Goal: Task Accomplishment & Management: Manage account settings

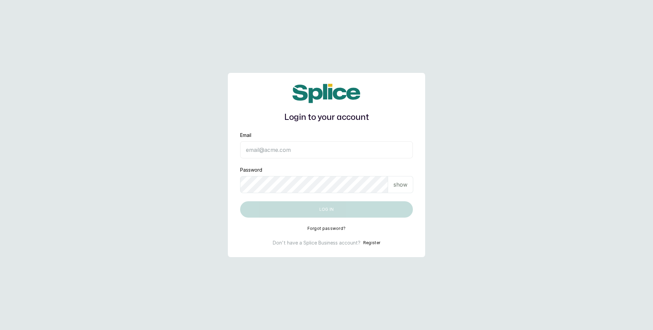
type input "[EMAIL_ADDRESS][DOMAIN_NAME]"
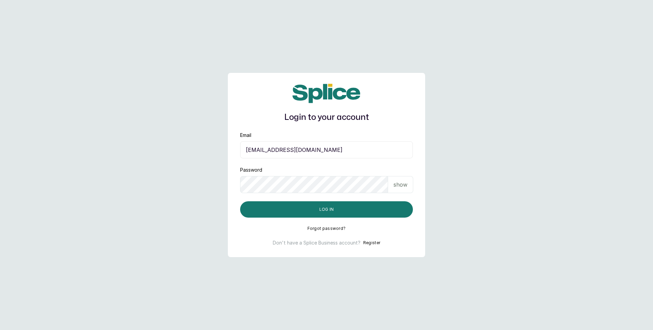
click at [331, 122] on h1 "Login to your account" at bounding box center [326, 117] width 173 height 12
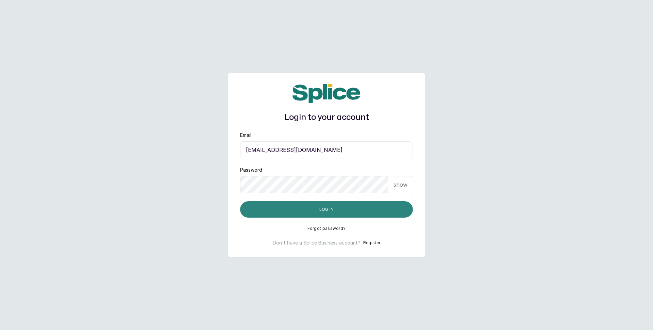
drag, startPoint x: 306, startPoint y: 215, endPoint x: 305, endPoint y: 209, distance: 6.5
click at [306, 214] on button "Log in" at bounding box center [326, 209] width 173 height 16
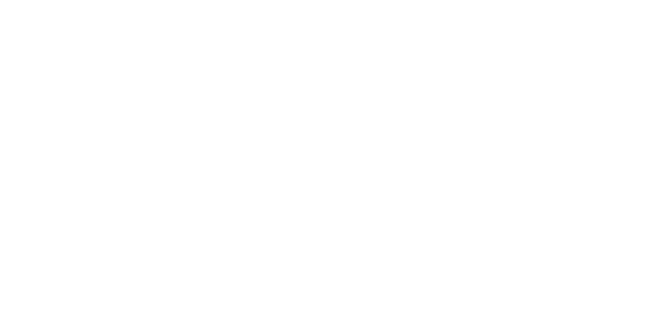
click at [122, 0] on html at bounding box center [326, 0] width 653 height 0
